Goal: Find specific page/section: Find specific page/section

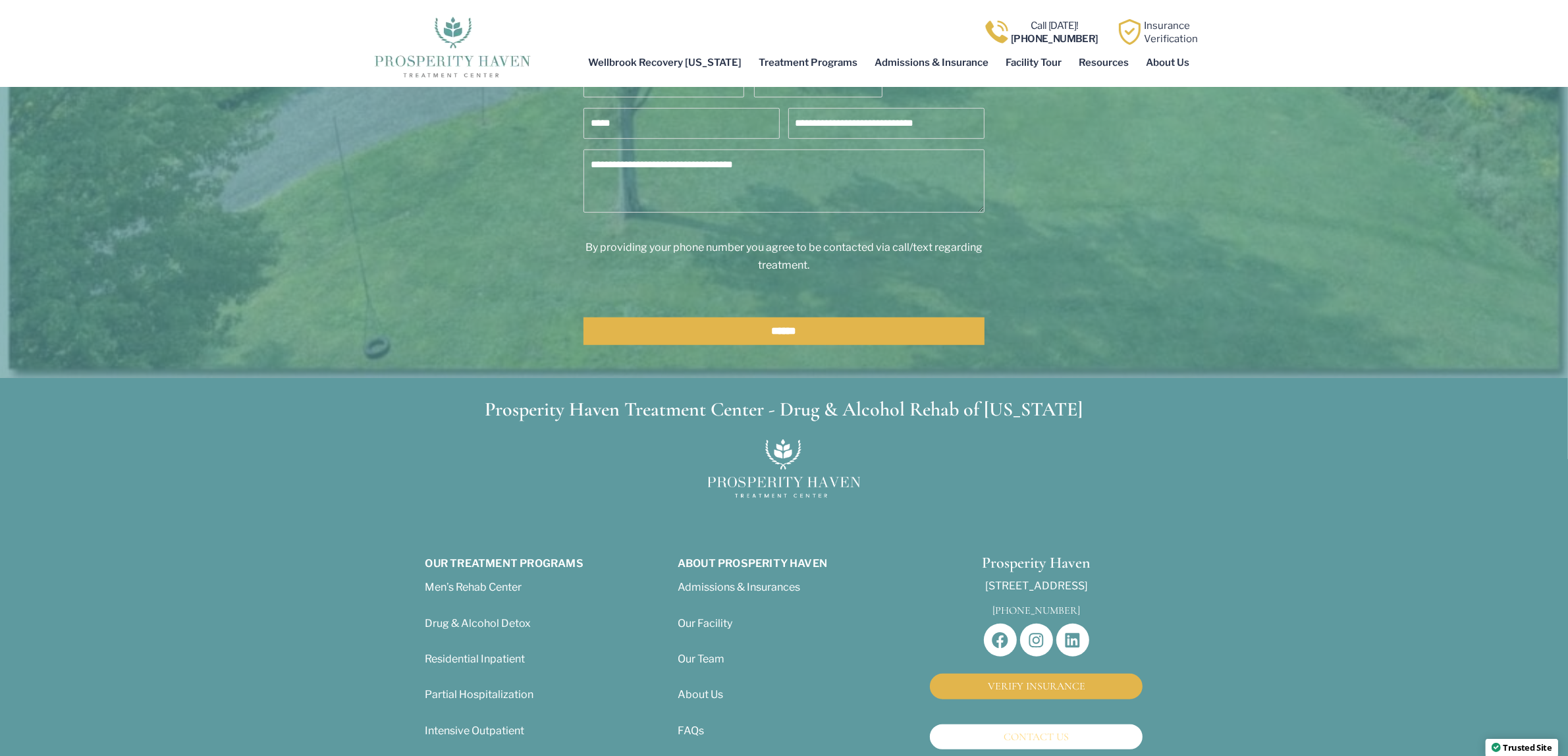
scroll to position [741, 0]
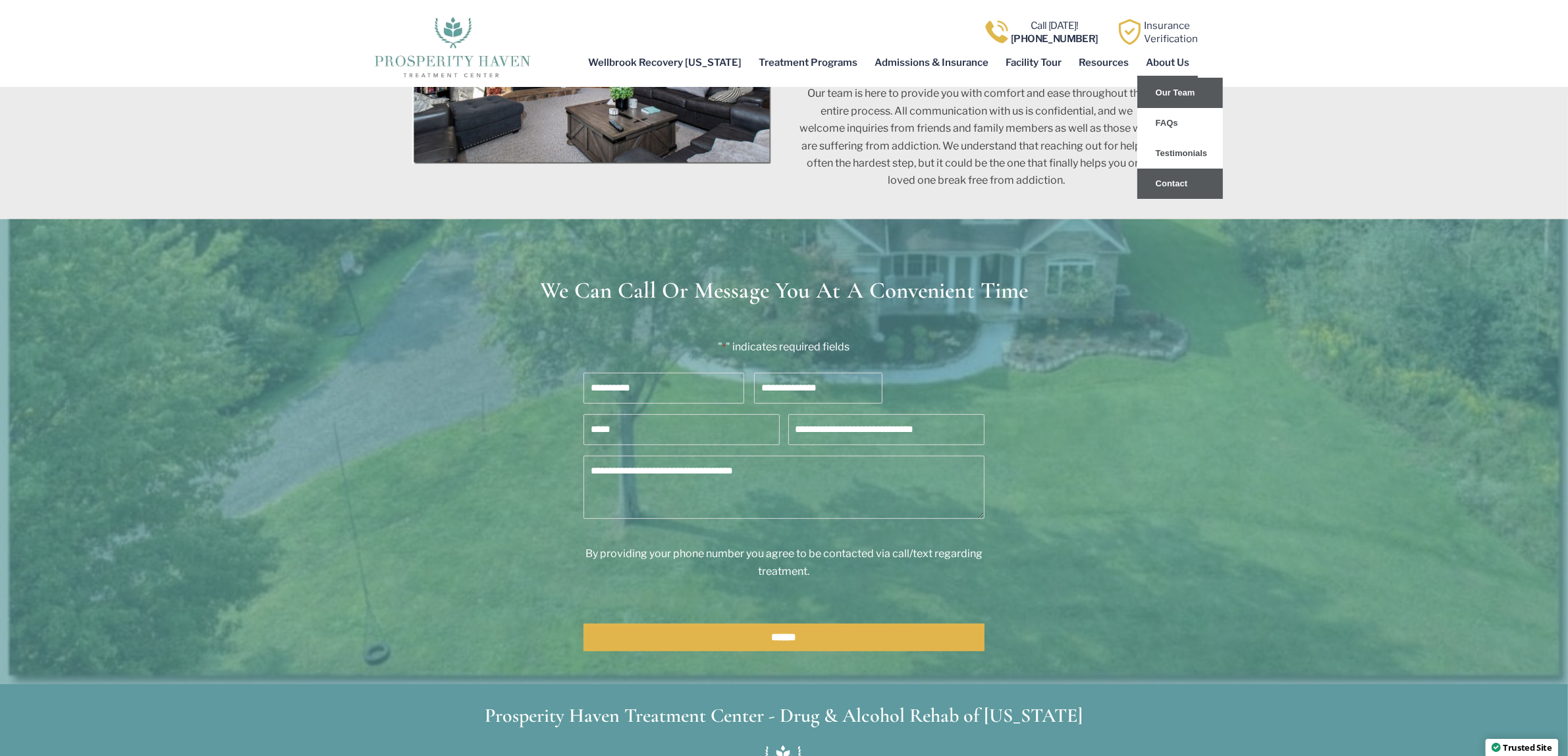
click at [1173, 87] on link "Our Team" at bounding box center [1180, 93] width 86 height 30
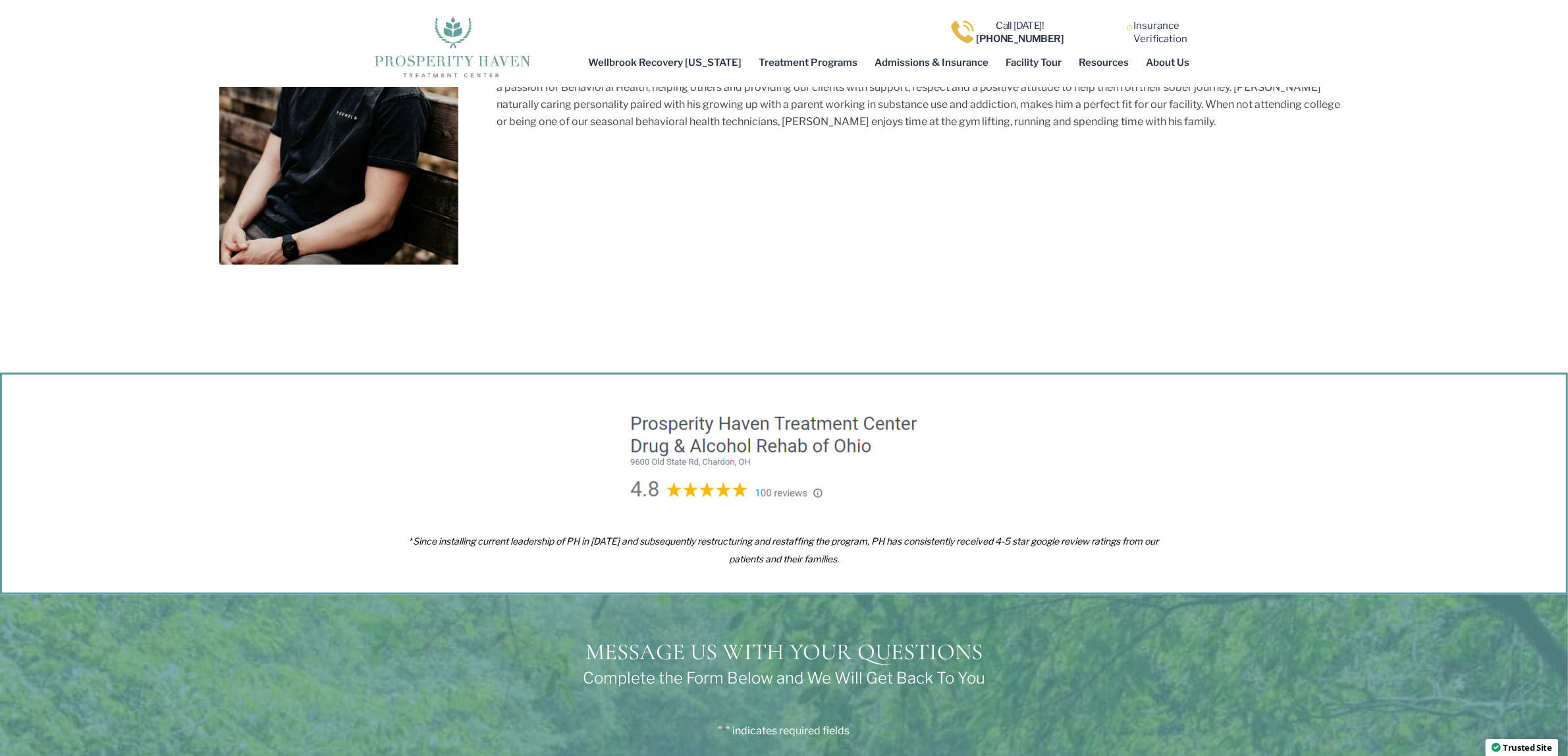
scroll to position [7574, 0]
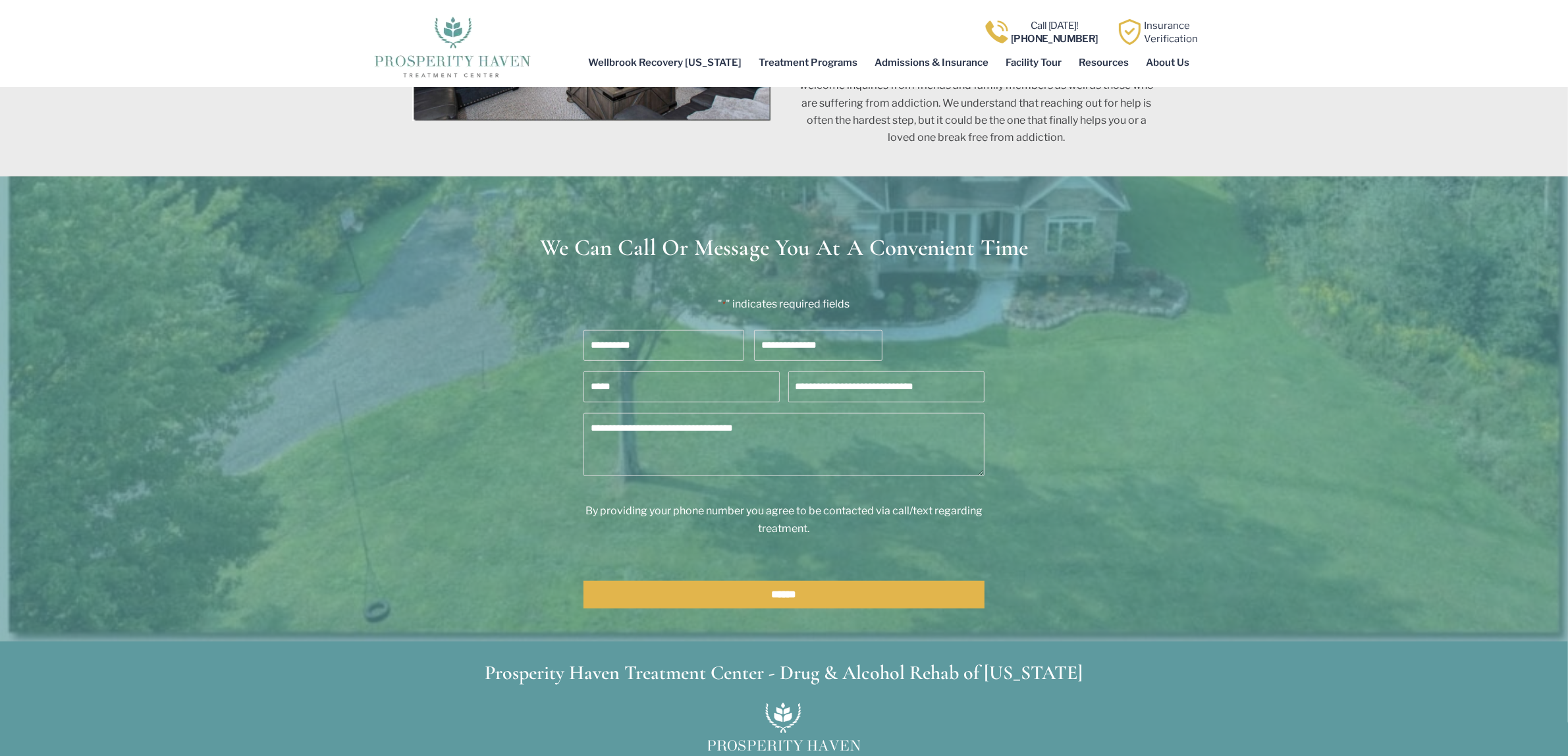
scroll to position [741, 0]
